Goal: Task Accomplishment & Management: Complete application form

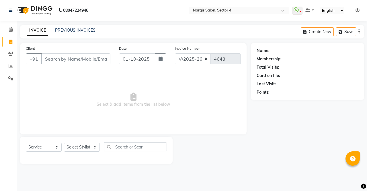
select select "4130"
select select "service"
click at [67, 59] on input "Client" at bounding box center [75, 58] width 69 height 11
click at [81, 147] on select "Select Stylist [PERSON_NAME] [PERSON_NAME] [PERSON_NAME] Front Desk muskaan rak…" at bounding box center [82, 147] width 36 height 9
select select "60384"
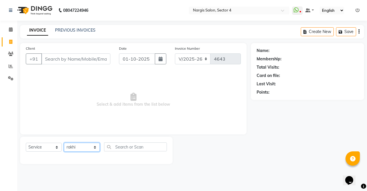
click at [64, 143] on select "Select Stylist [PERSON_NAME] [PERSON_NAME] [PERSON_NAME] Front Desk muskaan rak…" at bounding box center [82, 147] width 36 height 9
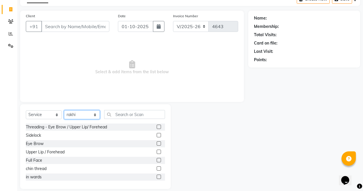
scroll to position [39, 0]
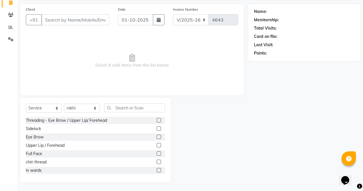
click at [157, 137] on label at bounding box center [159, 137] width 4 height 4
click at [157, 137] on input "checkbox" at bounding box center [159, 137] width 4 height 4
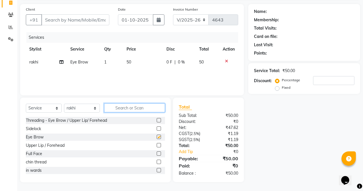
click at [133, 108] on input "text" at bounding box center [134, 107] width 61 height 9
checkbox input "false"
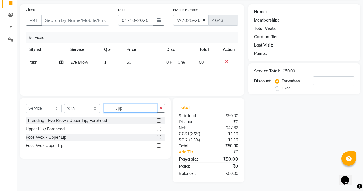
type input "upp"
click at [159, 145] on label at bounding box center [159, 145] width 4 height 4
click at [159, 145] on input "checkbox" at bounding box center [159, 146] width 4 height 4
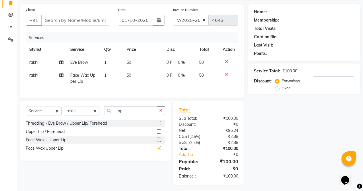
checkbox input "false"
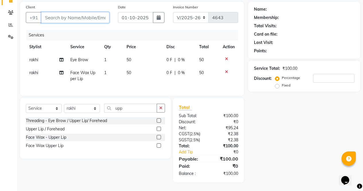
click at [87, 12] on input "Client" at bounding box center [75, 17] width 68 height 11
type input "9"
type input "0"
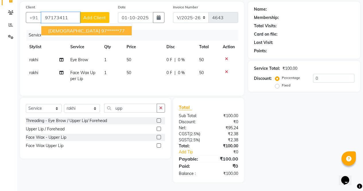
click at [75, 30] on button "sunita 97******77" at bounding box center [86, 30] width 90 height 9
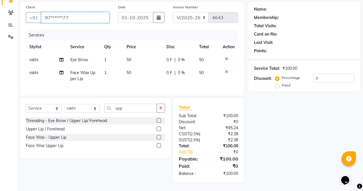
type input "97******77"
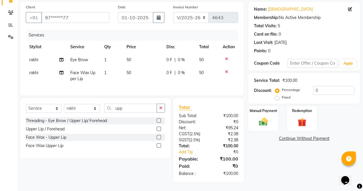
click at [259, 118] on img at bounding box center [263, 122] width 14 height 10
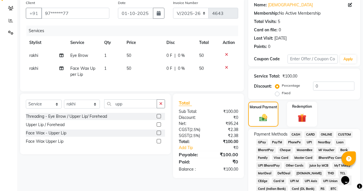
click at [295, 134] on span "CASH" at bounding box center [296, 134] width 12 height 7
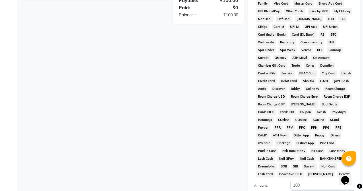
scroll to position [262, 0]
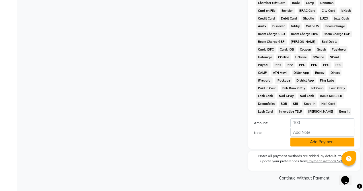
click at [299, 145] on button "Add Payment" at bounding box center [322, 141] width 64 height 9
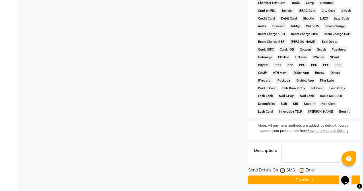
click at [273, 181] on button "Checkout" at bounding box center [304, 179] width 112 height 9
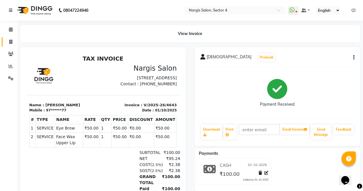
click at [13, 42] on span at bounding box center [11, 42] width 10 height 7
select select "service"
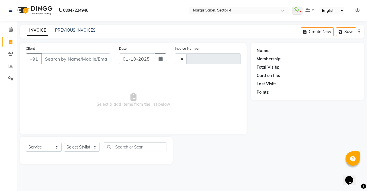
type input "4644"
select select "4130"
click at [80, 149] on select "Select Stylist" at bounding box center [82, 147] width 36 height 9
select select "60383"
click at [64, 143] on select "Select Stylist [PERSON_NAME] [PERSON_NAME] [PERSON_NAME] Front Desk muskaan rak…" at bounding box center [82, 147] width 36 height 9
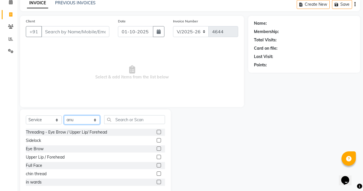
scroll to position [39, 0]
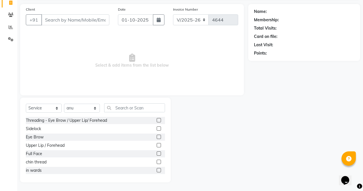
click at [157, 137] on label at bounding box center [159, 137] width 4 height 4
click at [157, 137] on input "checkbox" at bounding box center [159, 137] width 4 height 4
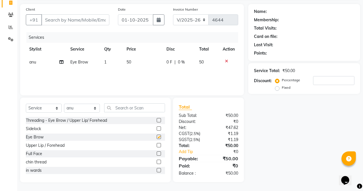
checkbox input "false"
click at [157, 120] on label at bounding box center [159, 120] width 4 height 4
click at [157, 120] on input "checkbox" at bounding box center [159, 120] width 4 height 4
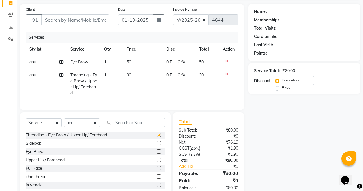
checkbox input "false"
click at [83, 127] on select "Select Stylist [PERSON_NAME] [PERSON_NAME] [PERSON_NAME] Front Desk muskaan rak…" at bounding box center [82, 122] width 36 height 9
select select "29276"
click at [64, 122] on select "Select Stylist [PERSON_NAME] [PERSON_NAME] [PERSON_NAME] Front Desk muskaan rak…" at bounding box center [82, 122] width 36 height 9
click at [132, 126] on input "text" at bounding box center [134, 122] width 61 height 9
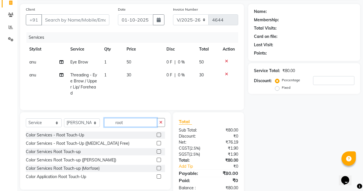
type input "root"
click at [159, 145] on label at bounding box center [159, 143] width 4 height 4
click at [159, 145] on input "checkbox" at bounding box center [159, 143] width 4 height 4
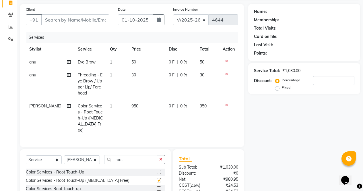
checkbox input "false"
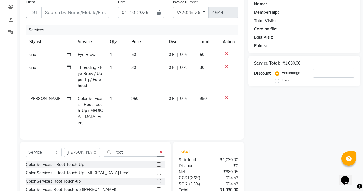
scroll to position [0, 0]
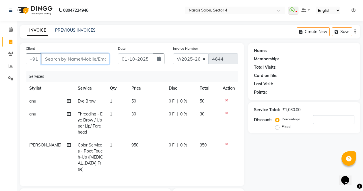
click at [73, 60] on input "Client" at bounding box center [75, 58] width 68 height 11
type input "9"
type input "0"
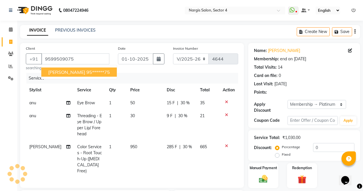
click at [77, 69] on button "[PERSON_NAME] 95******75" at bounding box center [78, 71] width 75 height 9
type input "95******75"
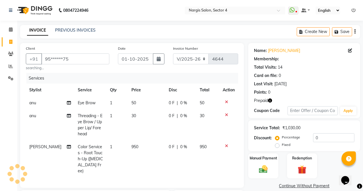
select select "1: Object"
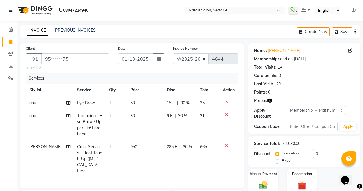
click at [269, 100] on icon "button" at bounding box center [270, 100] width 4 height 4
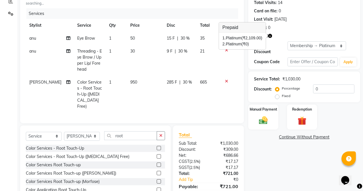
scroll to position [90, 0]
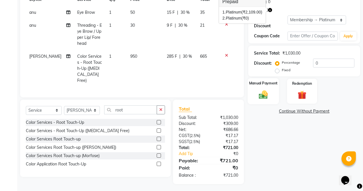
click at [273, 89] on div "Manual Payment" at bounding box center [263, 91] width 31 height 26
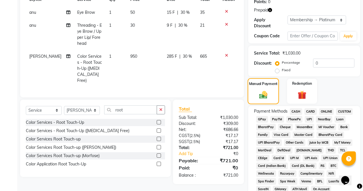
click at [301, 90] on img at bounding box center [302, 95] width 14 height 11
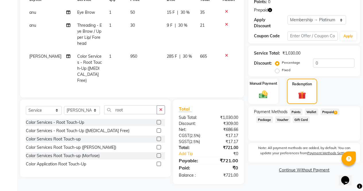
click at [333, 110] on span "Prepaid 2" at bounding box center [329, 111] width 19 height 7
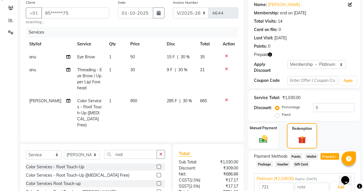
scroll to position [104, 0]
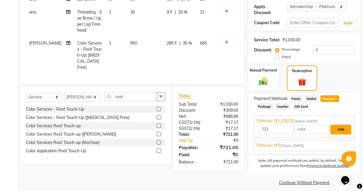
click at [343, 126] on button "Add" at bounding box center [340, 129] width 21 height 10
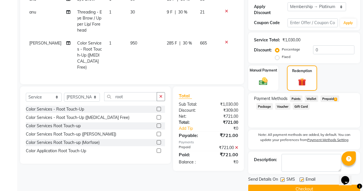
scroll to position [110, 0]
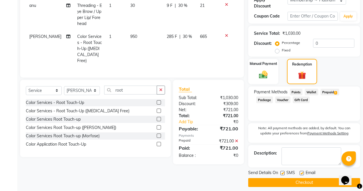
click at [306, 179] on button "Checkout" at bounding box center [304, 182] width 112 height 9
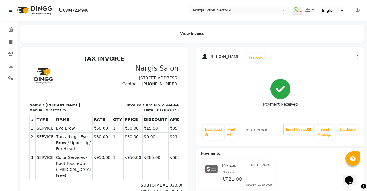
select select "service"
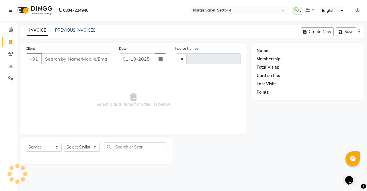
type input "4645"
select select "4130"
click at [71, 32] on link "PREVIOUS INVOICES" at bounding box center [75, 30] width 40 height 5
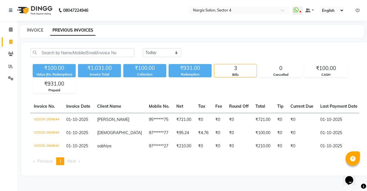
click at [35, 30] on link "INVOICE" at bounding box center [35, 30] width 16 height 5
select select "service"
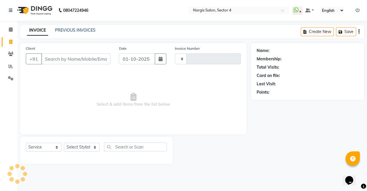
type input "4645"
select select "4130"
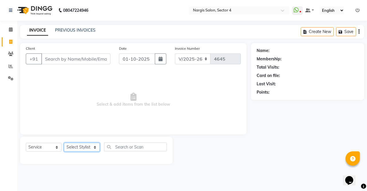
click at [84, 144] on select "Select Stylist [PERSON_NAME] [PERSON_NAME] [PERSON_NAME] Front Desk muskaan rak…" at bounding box center [82, 147] width 36 height 9
select select "60384"
click at [64, 143] on select "Select Stylist [PERSON_NAME] [PERSON_NAME] [PERSON_NAME] Front Desk muskaan rak…" at bounding box center [82, 147] width 36 height 9
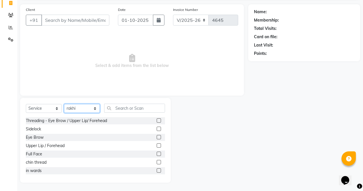
scroll to position [39, 0]
click at [157, 120] on label at bounding box center [159, 120] width 4 height 4
click at [157, 120] on input "checkbox" at bounding box center [159, 120] width 4 height 4
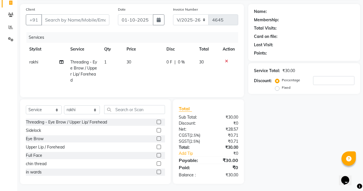
scroll to position [45, 0]
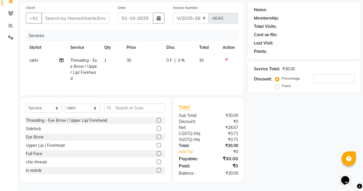
click at [157, 120] on label at bounding box center [159, 120] width 4 height 4
click at [157, 120] on input "checkbox" at bounding box center [159, 120] width 4 height 4
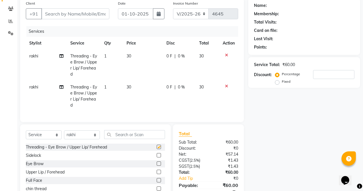
checkbox input "false"
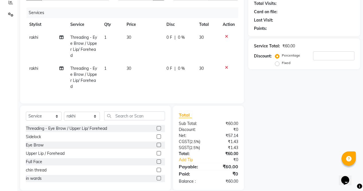
scroll to position [76, 0]
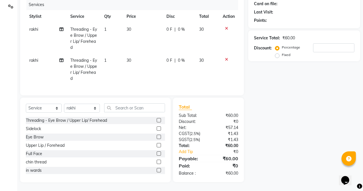
click at [157, 137] on label at bounding box center [159, 137] width 4 height 4
click at [157, 137] on input "checkbox" at bounding box center [159, 137] width 4 height 4
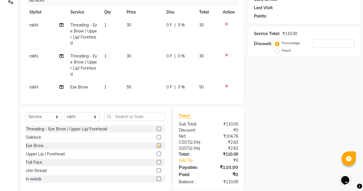
checkbox input "false"
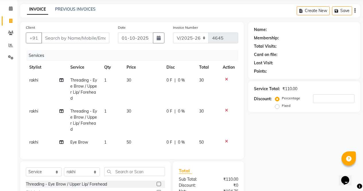
scroll to position [21, 0]
click at [87, 36] on input "Client" at bounding box center [75, 38] width 68 height 11
click at [71, 39] on input "Client" at bounding box center [75, 38] width 68 height 11
type input "8"
type input "0"
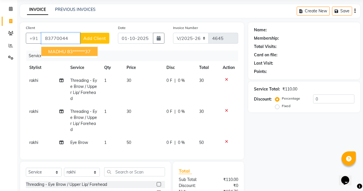
click at [78, 51] on ngb-highlight "83******37" at bounding box center [79, 51] width 24 height 6
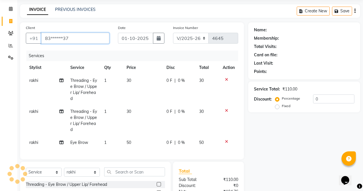
type input "83******37"
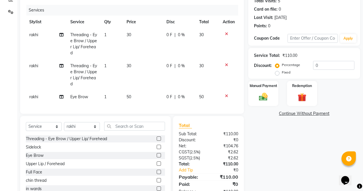
scroll to position [89, 0]
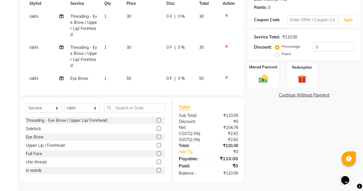
click at [258, 68] on div "Manual Payment" at bounding box center [263, 75] width 31 height 26
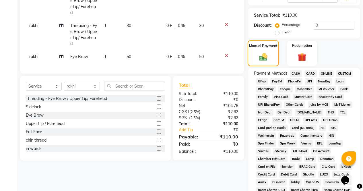
scroll to position [108, 0]
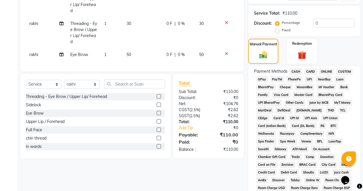
click at [326, 69] on span "ONLINE" at bounding box center [326, 71] width 15 height 7
click at [296, 72] on span "CASH" at bounding box center [296, 71] width 12 height 7
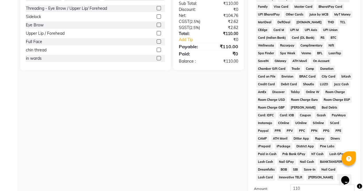
scroll to position [262, 0]
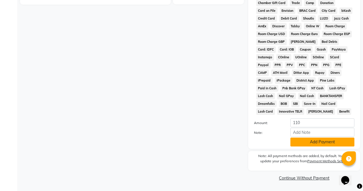
click at [301, 145] on button "Add Payment" at bounding box center [322, 141] width 64 height 9
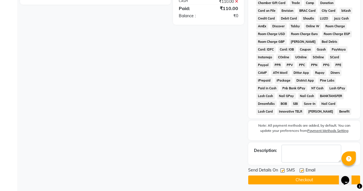
click at [278, 183] on button "Checkout" at bounding box center [304, 179] width 112 height 9
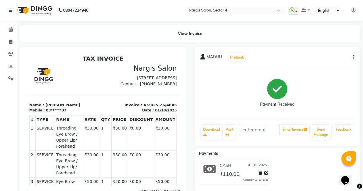
select select "service"
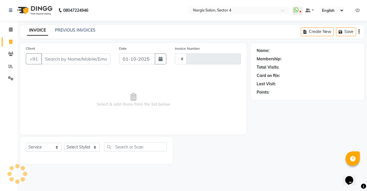
type input "4646"
select select "4130"
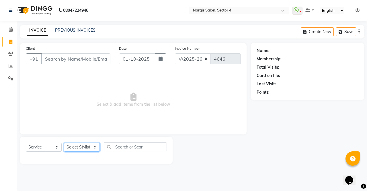
click at [70, 144] on select "Select Stylist [PERSON_NAME] [PERSON_NAME] [PERSON_NAME] Front Desk muskaan rak…" at bounding box center [82, 147] width 36 height 9
click at [40, 110] on span "Select & add items from the list below" at bounding box center [133, 99] width 215 height 57
click at [71, 146] on select "Select Stylist [PERSON_NAME] [PERSON_NAME] [PERSON_NAME] Front Desk muskaan rak…" at bounding box center [82, 147] width 36 height 9
select select "86619"
click at [64, 143] on select "Select Stylist [PERSON_NAME] [PERSON_NAME] [PERSON_NAME] Front Desk muskaan rak…" at bounding box center [82, 147] width 36 height 9
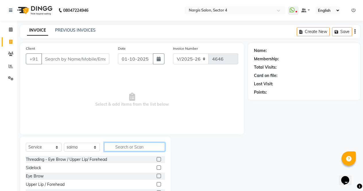
click at [122, 148] on input "text" at bounding box center [134, 146] width 61 height 9
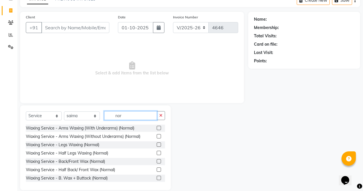
scroll to position [32, 0]
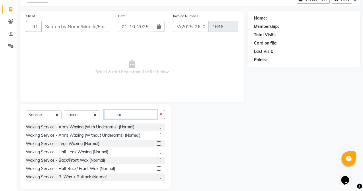
type input "nor"
click at [157, 152] on label at bounding box center [159, 151] width 4 height 4
click at [157, 152] on input "checkbox" at bounding box center [159, 152] width 4 height 4
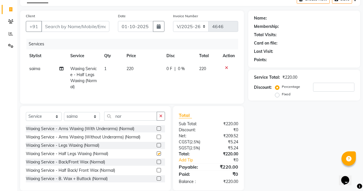
checkbox input "false"
click at [157, 131] on label at bounding box center [159, 128] width 4 height 4
click at [157, 131] on input "checkbox" at bounding box center [159, 129] width 4 height 4
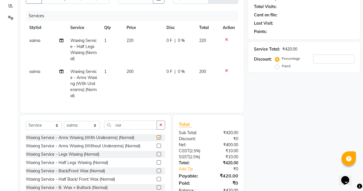
scroll to position [82, 0]
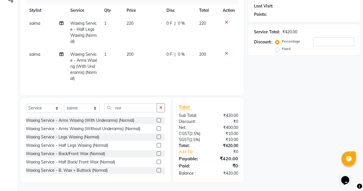
checkbox input "false"
click at [164, 105] on button "button" at bounding box center [161, 107] width 8 height 9
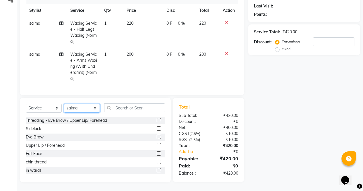
click at [90, 108] on select "Select Stylist [PERSON_NAME] [PERSON_NAME] [PERSON_NAME] Front Desk muskaan rak…" at bounding box center [82, 108] width 36 height 9
select select "28132"
click at [64, 104] on select "Select Stylist [PERSON_NAME] [PERSON_NAME] [PERSON_NAME] Front Desk muskaan rak…" at bounding box center [82, 108] width 36 height 9
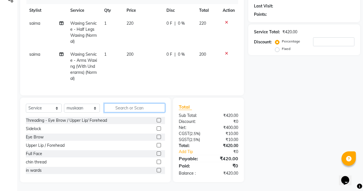
click at [133, 107] on input "text" at bounding box center [134, 107] width 61 height 9
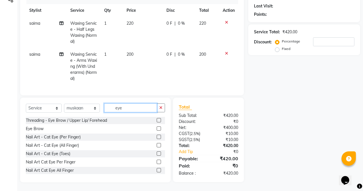
type input "eye"
click at [157, 129] on label at bounding box center [159, 128] width 4 height 4
click at [157, 129] on input "checkbox" at bounding box center [159, 129] width 4 height 4
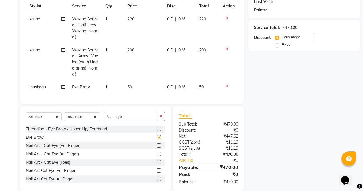
scroll to position [95, 0]
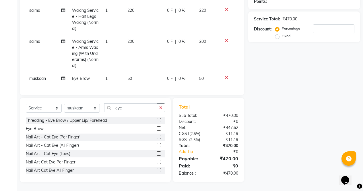
checkbox input "false"
click at [160, 110] on button "button" at bounding box center [161, 107] width 8 height 9
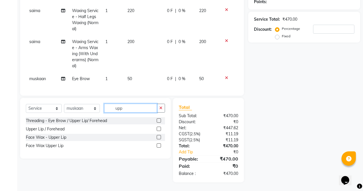
scroll to position [95, 0]
type input "upp"
click at [159, 145] on label at bounding box center [159, 145] width 4 height 4
click at [159, 145] on input "checkbox" at bounding box center [159, 146] width 4 height 4
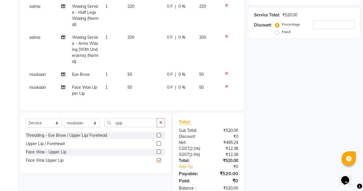
scroll to position [114, 0]
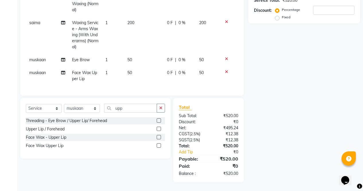
checkbox input "false"
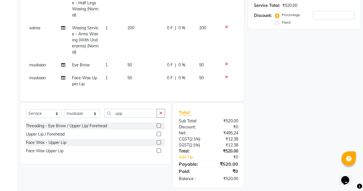
scroll to position [0, 0]
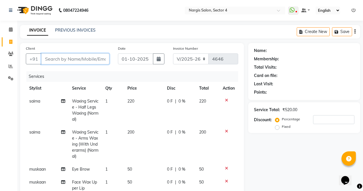
click at [50, 60] on input "Client" at bounding box center [75, 58] width 68 height 11
type input "9"
type input "0"
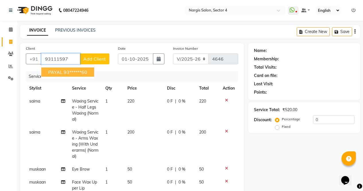
click at [85, 71] on ngb-highlight "93******60" at bounding box center [76, 72] width 24 height 6
type input "93******60"
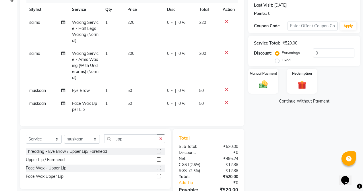
scroll to position [80, 0]
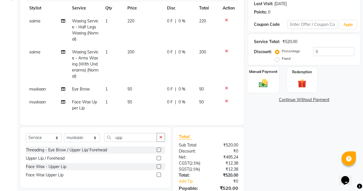
click at [262, 82] on img at bounding box center [263, 83] width 15 height 10
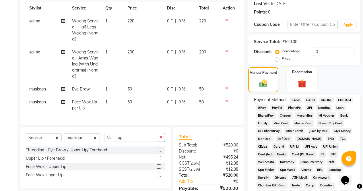
click at [295, 100] on span "CASH" at bounding box center [296, 100] width 12 height 7
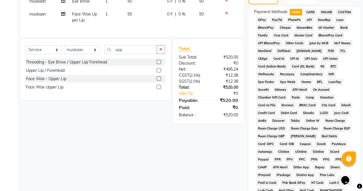
scroll to position [262, 0]
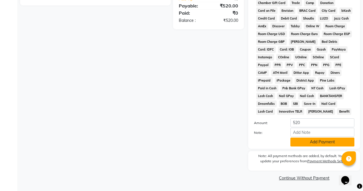
click at [321, 146] on button "Add Payment" at bounding box center [322, 141] width 64 height 9
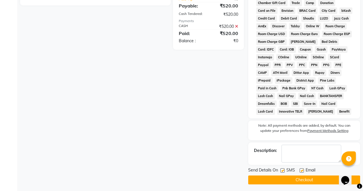
click at [325, 180] on button "Checkout" at bounding box center [304, 179] width 112 height 9
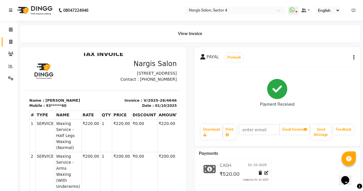
click at [15, 40] on span at bounding box center [11, 42] width 10 height 7
select select "service"
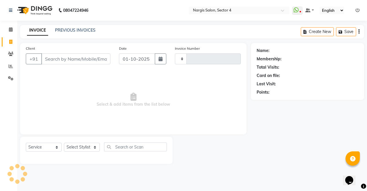
type input "4647"
select select "4130"
click at [322, 85] on div "Last Visit:" at bounding box center [308, 84] width 102 height 6
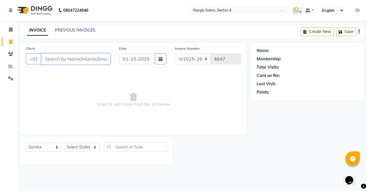
click at [79, 62] on input "Client" at bounding box center [75, 58] width 69 height 11
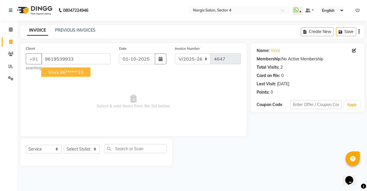
click at [90, 70] on button "vinni 96******33" at bounding box center [65, 71] width 49 height 9
type input "96******33"
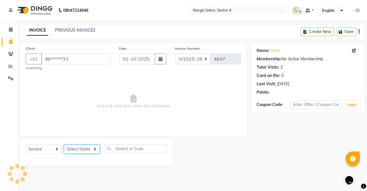
click at [96, 152] on select "Select Stylist [PERSON_NAME] [PERSON_NAME] [PERSON_NAME] Front Desk muskaan rak…" at bounding box center [82, 149] width 36 height 9
select select "29276"
click at [64, 145] on select "Select Stylist [PERSON_NAME] [PERSON_NAME] [PERSON_NAME] Front Desk muskaan rak…" at bounding box center [82, 149] width 36 height 9
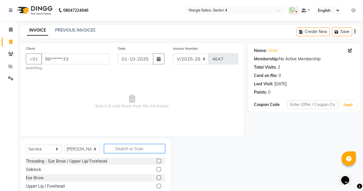
click at [140, 149] on input "text" at bounding box center [134, 148] width 61 height 9
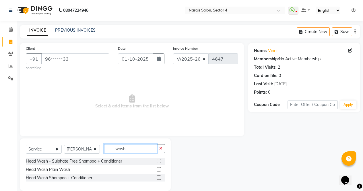
type input "wash"
click at [159, 178] on label at bounding box center [159, 177] width 4 height 4
click at [159, 178] on input "checkbox" at bounding box center [159, 178] width 4 height 4
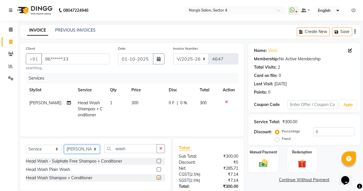
click at [94, 145] on select "Select Stylist [PERSON_NAME] [PERSON_NAME] [PERSON_NAME] Front Desk muskaan rak…" at bounding box center [82, 149] width 36 height 9
checkbox input "false"
select select "28132"
click at [64, 145] on select "Select Stylist [PERSON_NAME] [PERSON_NAME] [PERSON_NAME] Front Desk muskaan rak…" at bounding box center [82, 149] width 36 height 9
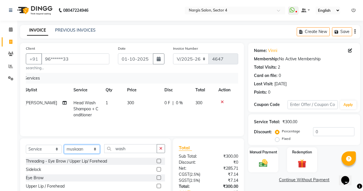
scroll to position [41, 0]
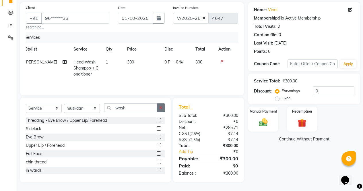
click at [158, 109] on button "button" at bounding box center [161, 107] width 8 height 9
click at [96, 108] on select "Select Stylist [PERSON_NAME] [PERSON_NAME] [PERSON_NAME] Front Desk muskaan rak…" at bounding box center [82, 108] width 36 height 9
select select "29276"
click at [64, 104] on select "Select Stylist [PERSON_NAME] [PERSON_NAME] [PERSON_NAME] Front Desk muskaan rak…" at bounding box center [82, 108] width 36 height 9
click at [141, 106] on input "text" at bounding box center [134, 107] width 61 height 9
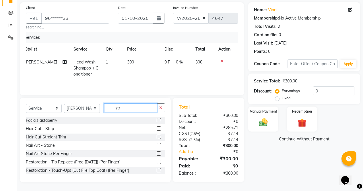
scroll to position [40, 0]
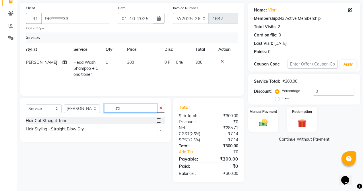
type input "str"
click at [159, 129] on label at bounding box center [159, 129] width 4 height 4
click at [159, 129] on input "checkbox" at bounding box center [159, 129] width 4 height 4
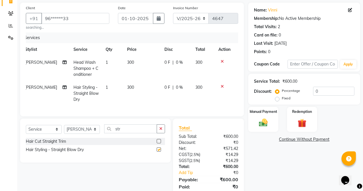
scroll to position [65, 0]
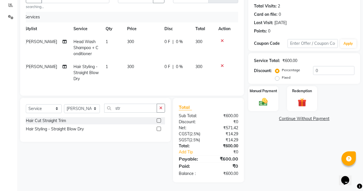
checkbox input "false"
click at [164, 107] on button "button" at bounding box center [161, 108] width 8 height 9
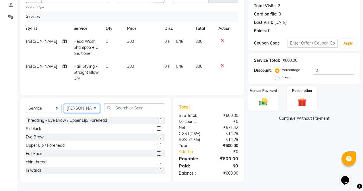
click at [99, 112] on select "Select Stylist [PERSON_NAME] [PERSON_NAME] [PERSON_NAME] Front Desk muskaan rak…" at bounding box center [82, 108] width 36 height 9
select select "87409"
click at [64, 104] on select "Select Stylist [PERSON_NAME] [PERSON_NAME] [PERSON_NAME] Front Desk muskaan rak…" at bounding box center [82, 108] width 36 height 9
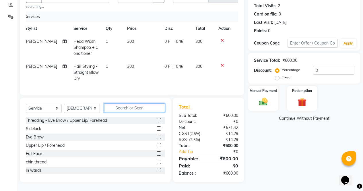
click at [147, 107] on input "text" at bounding box center [134, 107] width 61 height 9
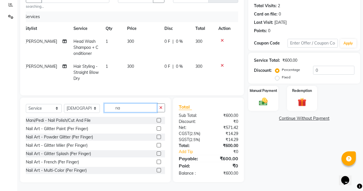
type input "n"
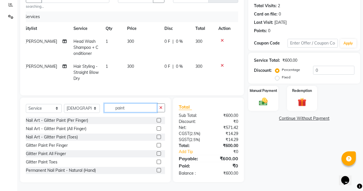
type input "paint"
click at [157, 172] on label at bounding box center [159, 170] width 4 height 4
click at [157, 172] on input "checkbox" at bounding box center [159, 170] width 4 height 4
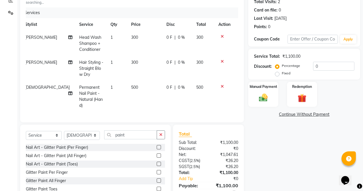
scroll to position [91, 0]
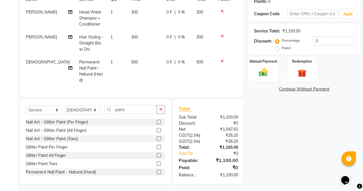
checkbox input "false"
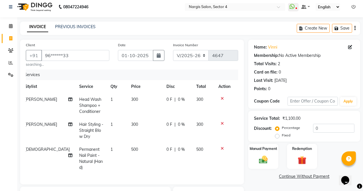
scroll to position [0, 0]
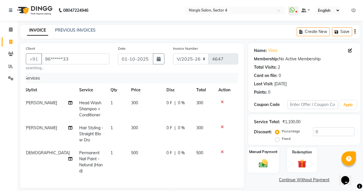
click at [264, 162] on img at bounding box center [263, 163] width 15 height 10
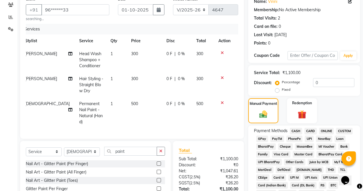
scroll to position [55, 0]
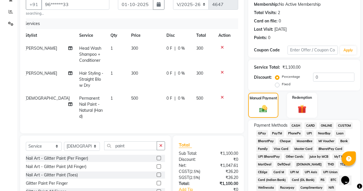
click at [310, 125] on span "CARD" at bounding box center [310, 125] width 12 height 7
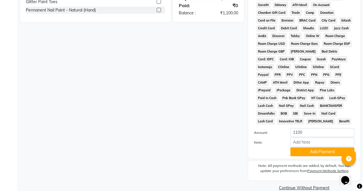
scroll to position [262, 0]
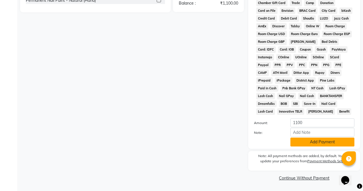
click at [317, 143] on button "Add Payment" at bounding box center [322, 141] width 64 height 9
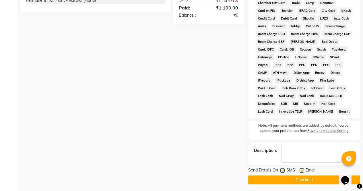
scroll to position [264, 0]
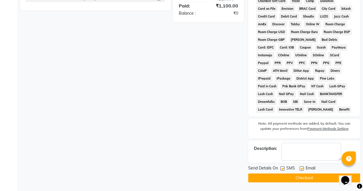
click at [301, 177] on button "Checkout" at bounding box center [304, 177] width 112 height 9
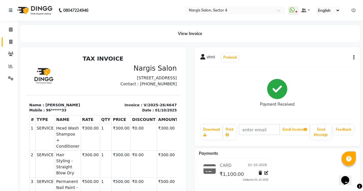
click at [12, 39] on span at bounding box center [11, 42] width 10 height 7
select select "service"
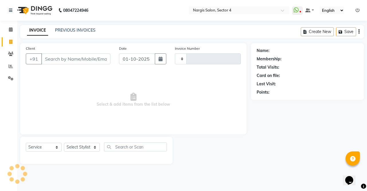
type input "4648"
select select "4130"
